Goal: Task Accomplishment & Management: Manage account settings

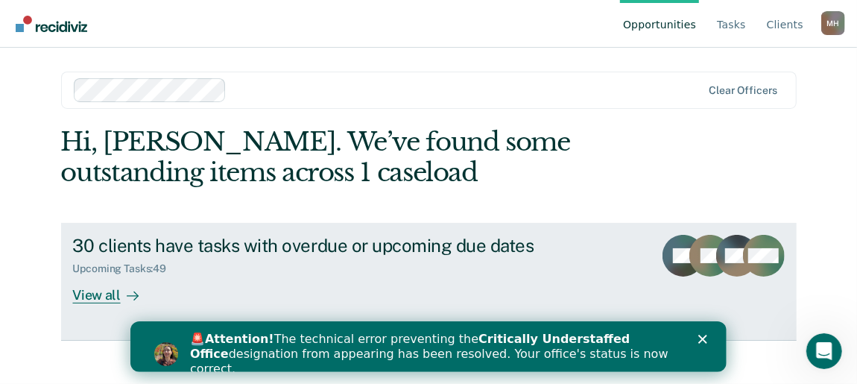
click at [102, 304] on div "View all" at bounding box center [114, 289] width 83 height 29
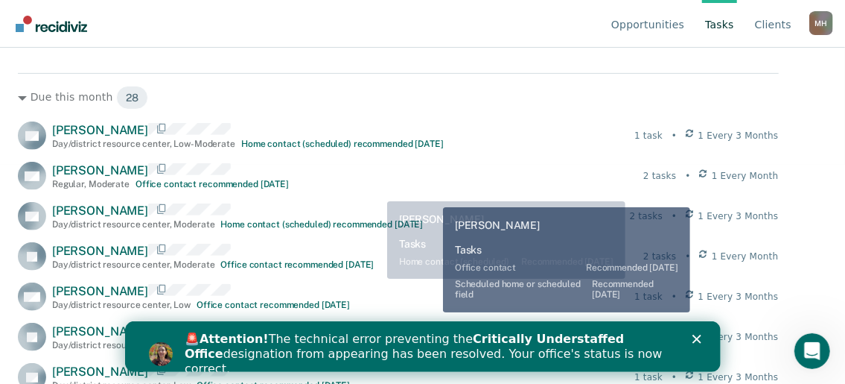
scroll to position [223, 0]
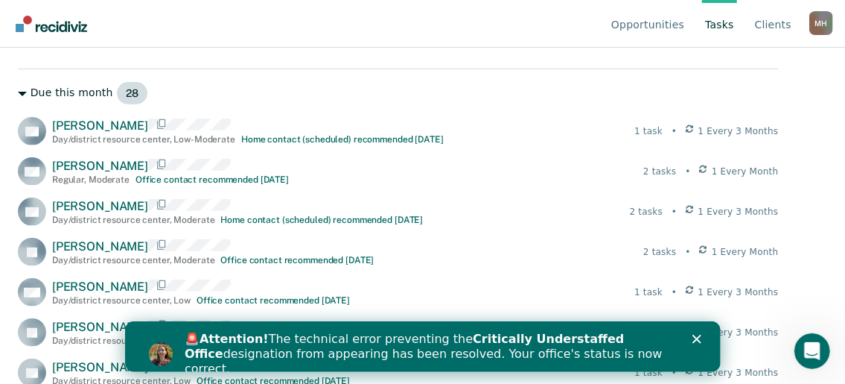
click at [314, 102] on div "Due this month 28" at bounding box center [398, 93] width 761 height 24
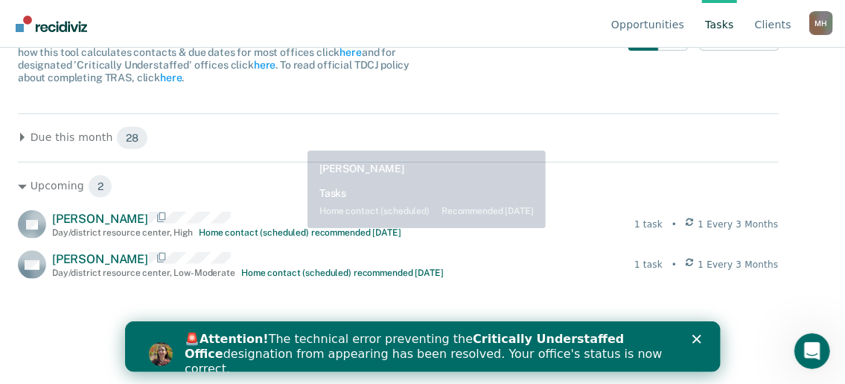
scroll to position [41, 0]
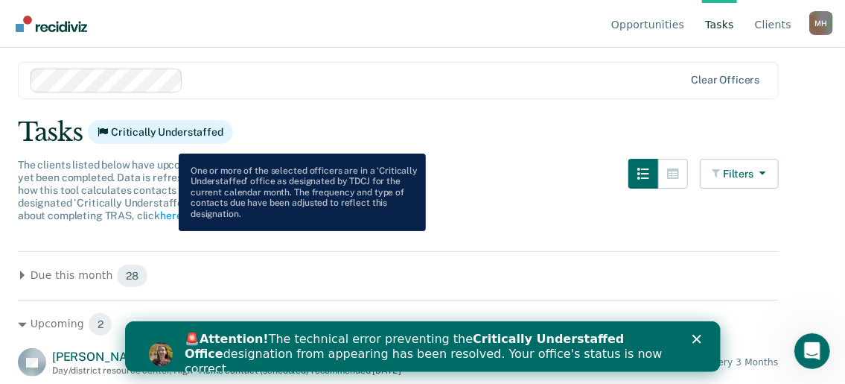
click at [168, 142] on span "Critically Understaffed" at bounding box center [160, 132] width 145 height 24
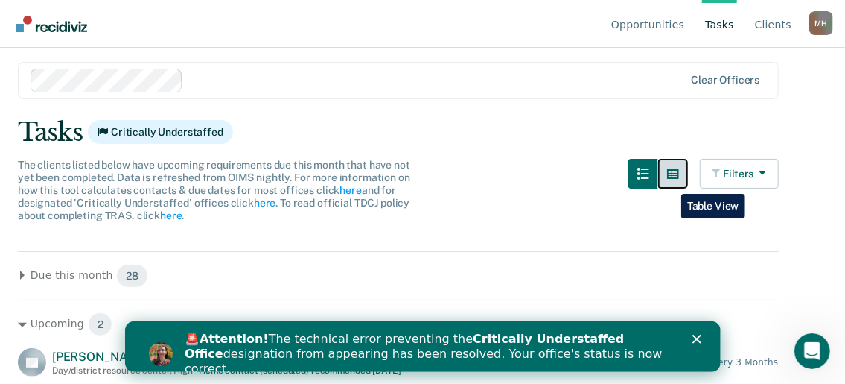
click at [670, 182] on button "button" at bounding box center [673, 174] width 30 height 30
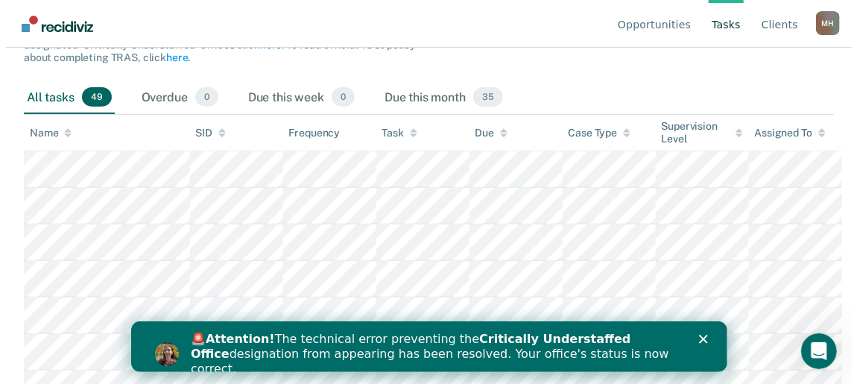
scroll to position [0, 0]
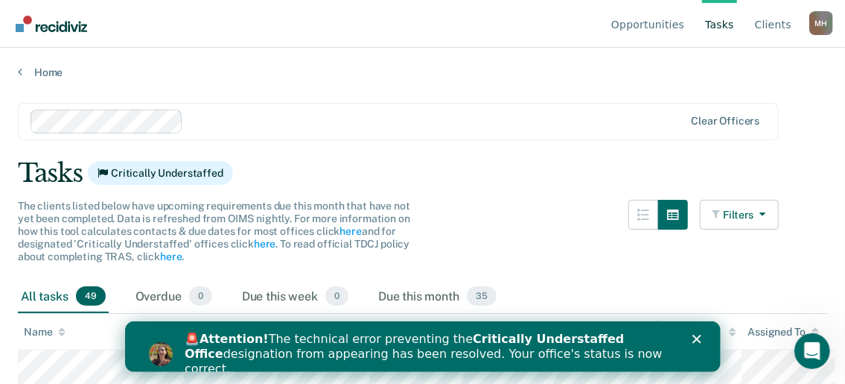
click at [17, 31] on img "Go to Recidiviz Home" at bounding box center [52, 24] width 72 height 16
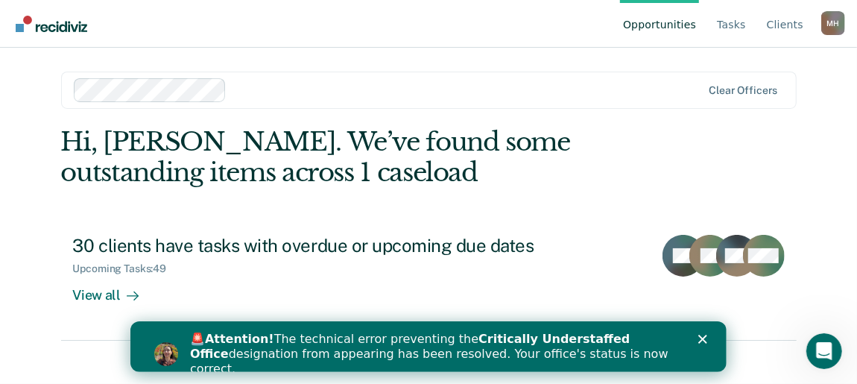
click at [17, 31] on img "Go to Recidiviz Home" at bounding box center [52, 24] width 72 height 16
